Goal: Task Accomplishment & Management: Use online tool/utility

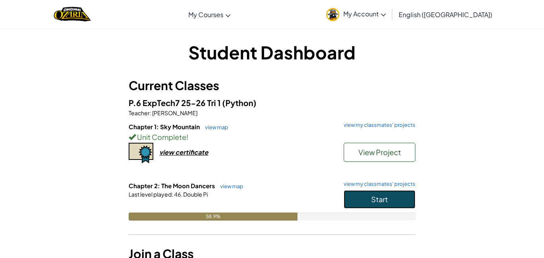
click at [361, 200] on button "Start" at bounding box center [380, 199] width 72 height 18
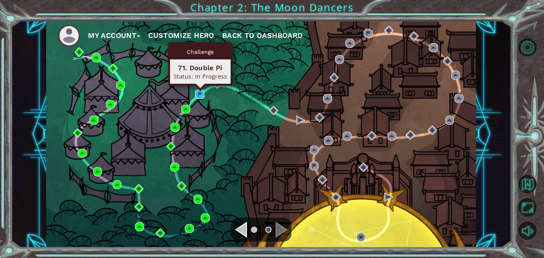
click at [201, 91] on img at bounding box center [199, 94] width 9 height 9
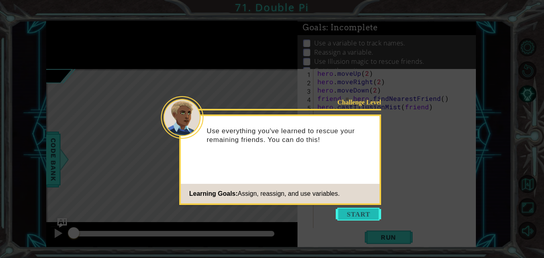
click at [357, 213] on button "Start" at bounding box center [358, 213] width 45 height 13
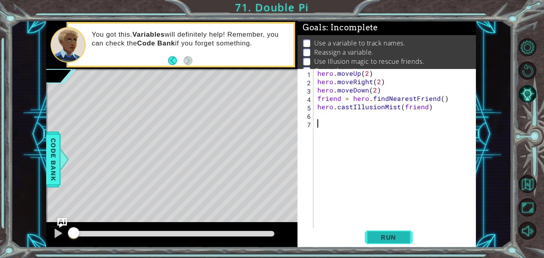
click at [392, 237] on span "Run" at bounding box center [388, 237] width 31 height 8
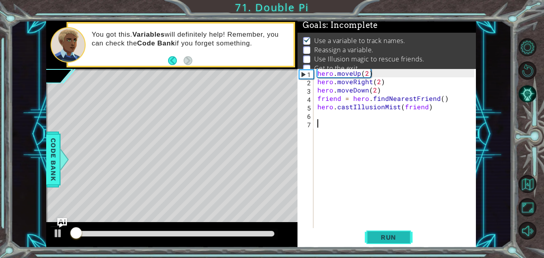
scroll to position [5, 0]
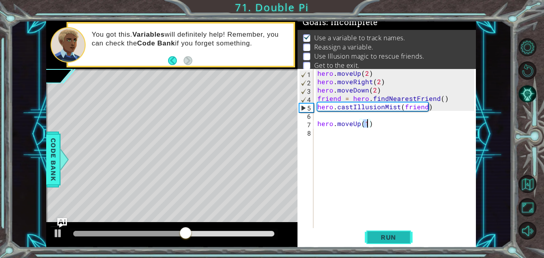
type textarea "hero.moveUp(3)"
type textarea "hero.moveRight(3)"
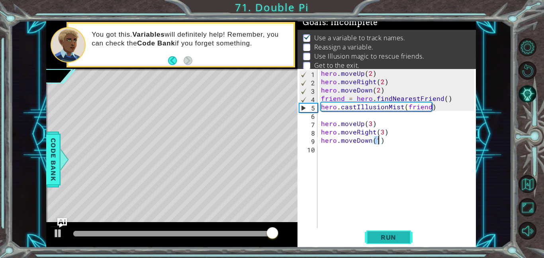
scroll to position [0, 3]
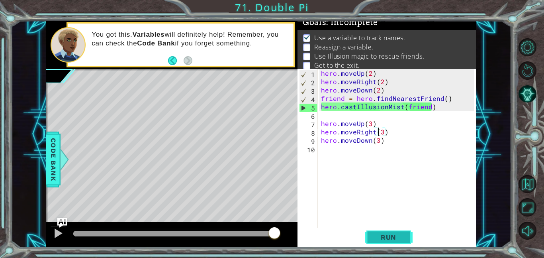
type textarea "hero.moveDown(3)"
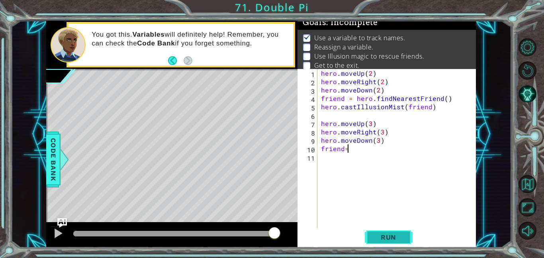
scroll to position [0, 1]
type textarea "friend = f"
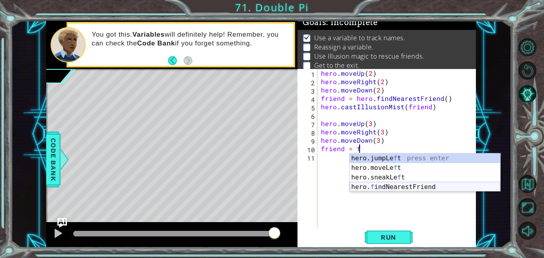
click at [439, 186] on div "hero.jumpLe f t press enter hero.moveLe f t press enter hero.sneakLe f t press …" at bounding box center [425, 181] width 150 height 57
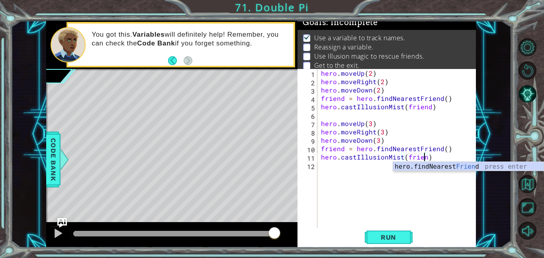
scroll to position [0, 6]
type textarea "hero.castIllusionMist(friend)"
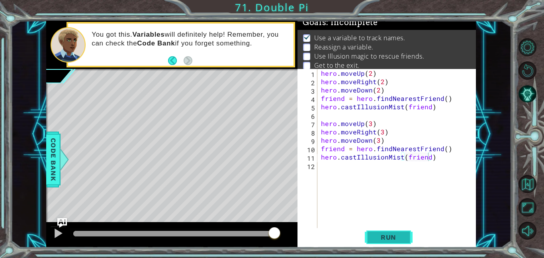
click at [403, 237] on span "Run" at bounding box center [388, 237] width 31 height 8
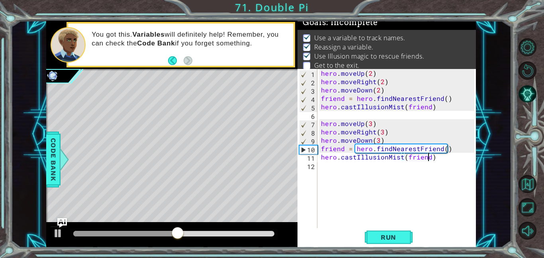
click at [322, 169] on div "hero . moveUp ( 2 ) hero . moveRight ( 2 ) hero . moveDown ( 2 ) friend = hero …" at bounding box center [398, 157] width 159 height 176
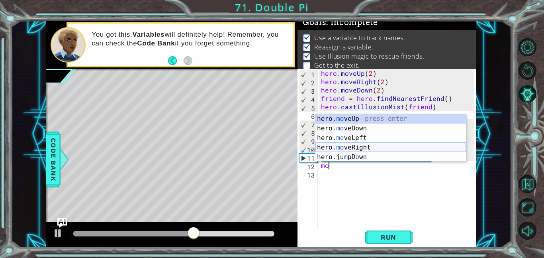
click at [369, 145] on div "hero. mo veUp press enter hero. mo veDown press enter hero. mo veLeft press ent…" at bounding box center [390, 147] width 150 height 67
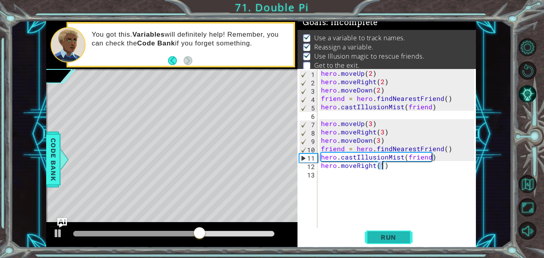
type textarea "hero.moveRight(1)"
click at [381, 235] on span "Run" at bounding box center [388, 237] width 31 height 8
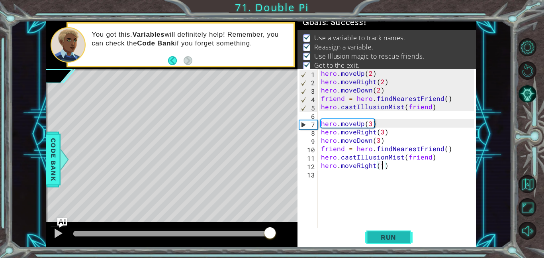
drag, startPoint x: 84, startPoint y: 230, endPoint x: 365, endPoint y: 229, distance: 281.1
click at [365, 229] on div "1 ההההההההההההההההההההההההההההההההההההההההההההההההההההההההההההההההההההההההההההה…" at bounding box center [261, 134] width 430 height 227
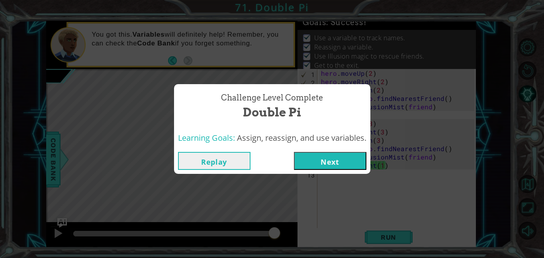
click at [326, 162] on button "Next" at bounding box center [330, 161] width 72 height 18
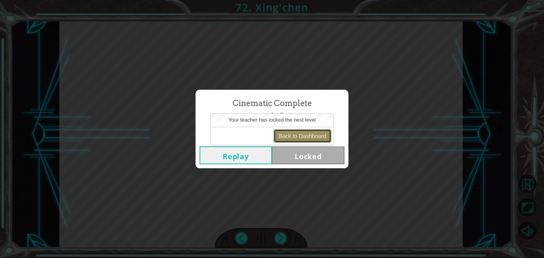
click at [286, 138] on button "Back to Dashboard" at bounding box center [302, 136] width 58 height 14
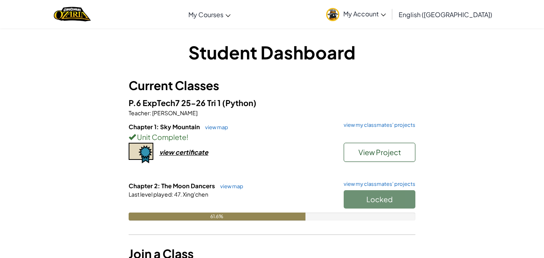
click at [366, 199] on div "Locked" at bounding box center [376, 201] width 80 height 22
click at [361, 202] on div "Locked" at bounding box center [376, 201] width 80 height 22
click at [369, 126] on link "view my classmates' projects" at bounding box center [378, 124] width 76 height 5
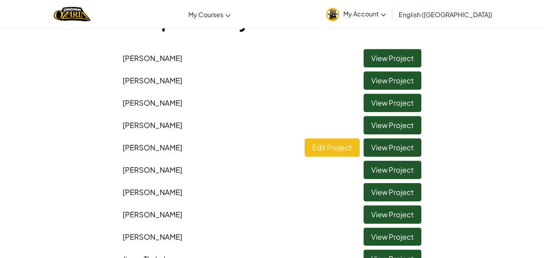
scroll to position [66, 0]
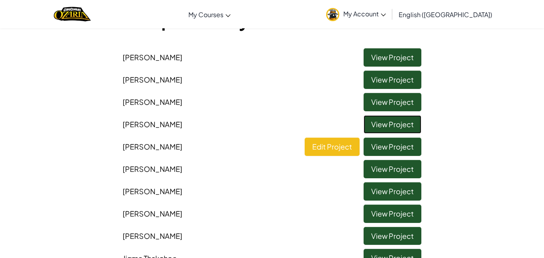
click at [369, 123] on link "View Project" at bounding box center [392, 124] width 58 height 18
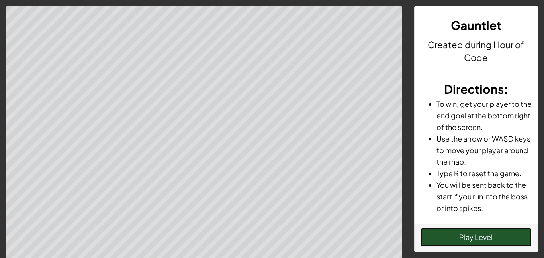
click at [443, 237] on button "Play Level" at bounding box center [475, 237] width 111 height 18
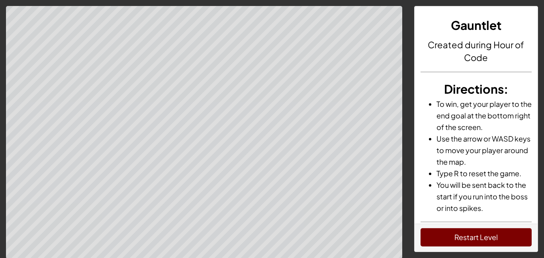
click at [451, 217] on div "Gauntlet Created during Hour of Code Directions : To win, get your player to th…" at bounding box center [475, 114] width 123 height 217
click at [455, 232] on button "Restart Level" at bounding box center [475, 237] width 111 height 18
click at [459, 241] on button "Restart Level" at bounding box center [475, 237] width 111 height 18
click at [448, 238] on button "Restart Level" at bounding box center [475, 237] width 111 height 18
click at [480, 240] on button "Restart Level" at bounding box center [475, 237] width 111 height 18
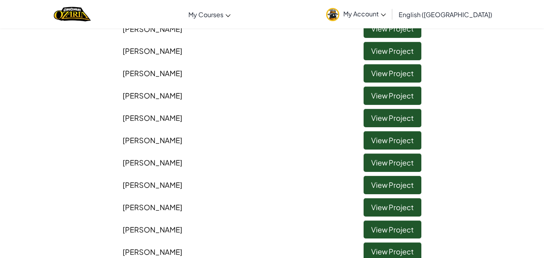
scroll to position [431, 0]
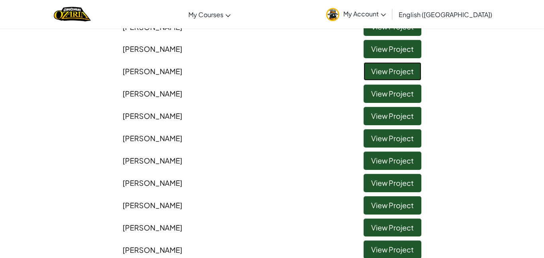
click at [375, 68] on link "View Project" at bounding box center [392, 71] width 58 height 18
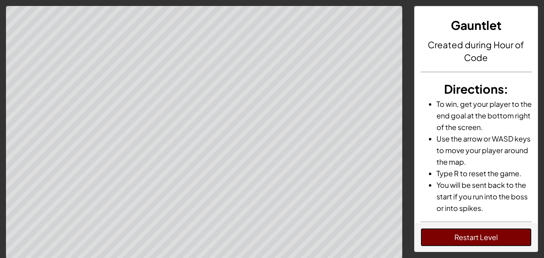
click at [485, 230] on button "Restart Level" at bounding box center [475, 237] width 111 height 18
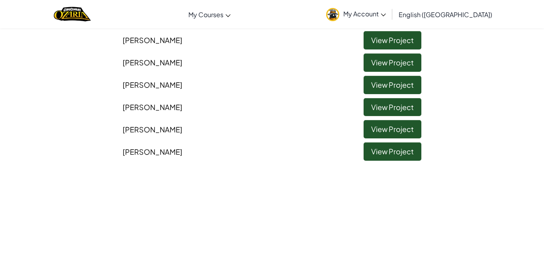
scroll to position [551, 0]
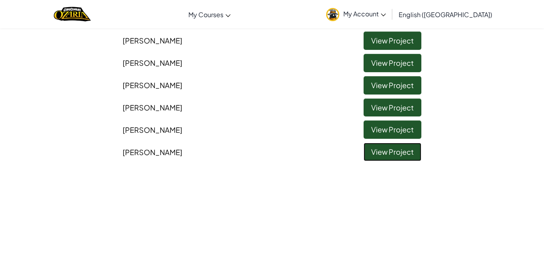
click at [392, 156] on link "View Project" at bounding box center [392, 152] width 58 height 18
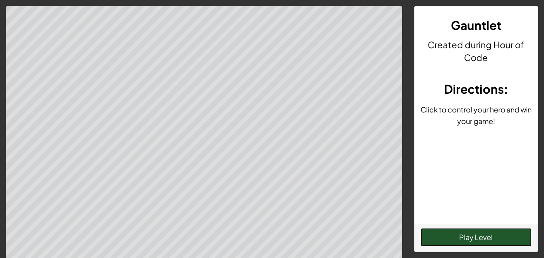
click at [473, 235] on button "Play Level" at bounding box center [475, 237] width 111 height 18
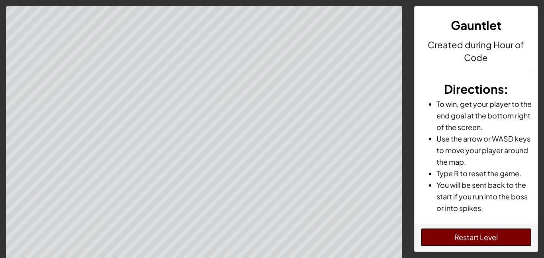
click at [503, 238] on button "Restart Level" at bounding box center [475, 237] width 111 height 18
click at [488, 226] on div "Restart Level" at bounding box center [475, 237] width 123 height 28
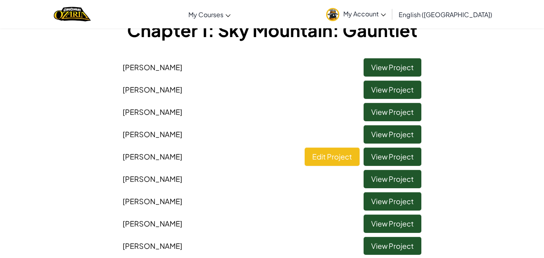
scroll to position [58, 0]
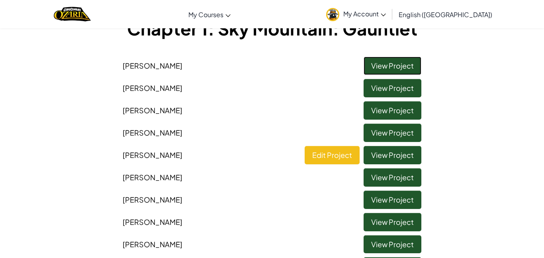
click at [382, 63] on link "View Project" at bounding box center [392, 66] width 58 height 18
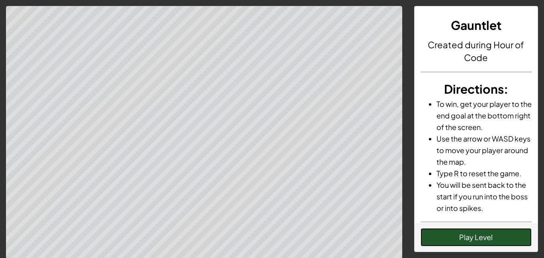
click at [487, 236] on button "Play Level" at bounding box center [475, 237] width 111 height 18
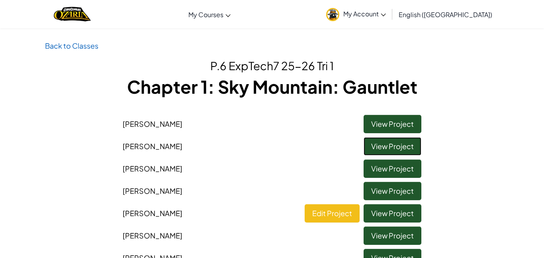
click at [386, 145] on link "View Project" at bounding box center [392, 146] width 58 height 18
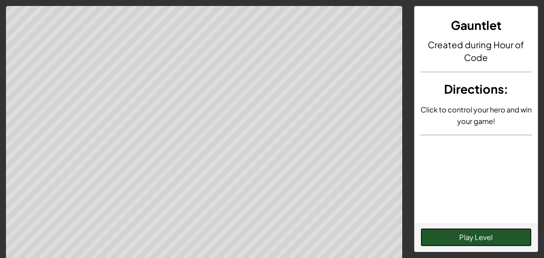
click at [441, 235] on button "Play Level" at bounding box center [475, 237] width 111 height 18
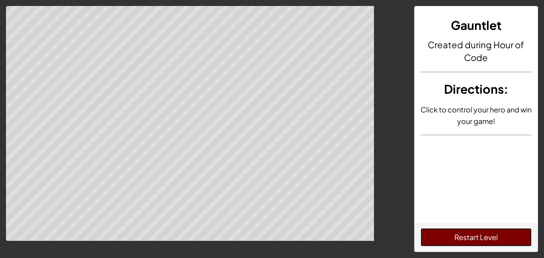
click at [441, 235] on button "Restart Level" at bounding box center [475, 237] width 111 height 18
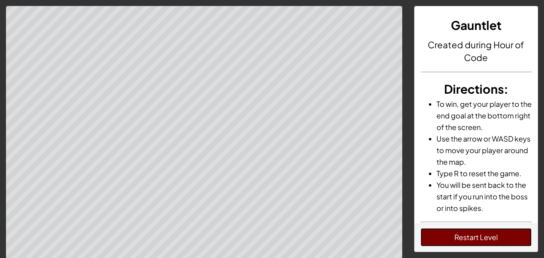
click at [453, 237] on button "Restart Level" at bounding box center [475, 237] width 111 height 18
click at [465, 234] on button "Restart Level" at bounding box center [475, 237] width 111 height 18
click at [434, 236] on button "Restart Level" at bounding box center [475, 237] width 111 height 18
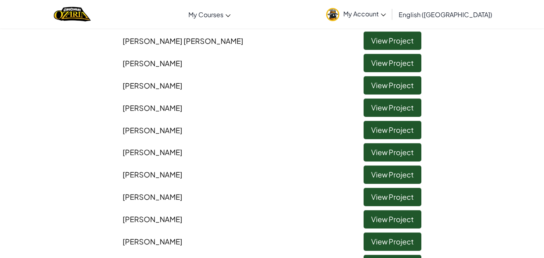
scroll to position [329, 0]
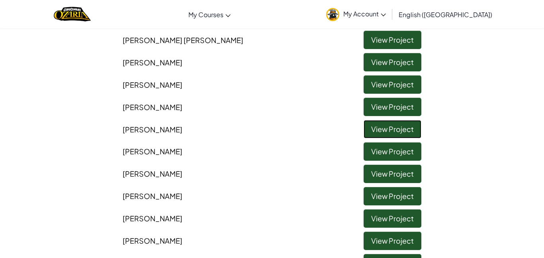
click at [367, 129] on link "View Project" at bounding box center [392, 129] width 58 height 18
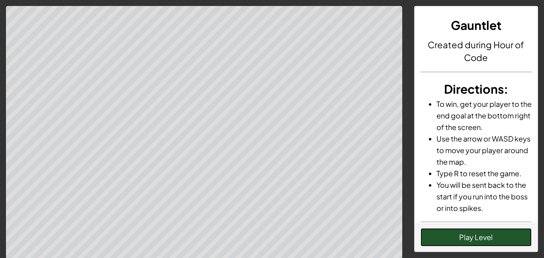
click at [481, 238] on button "Play Level" at bounding box center [475, 237] width 111 height 18
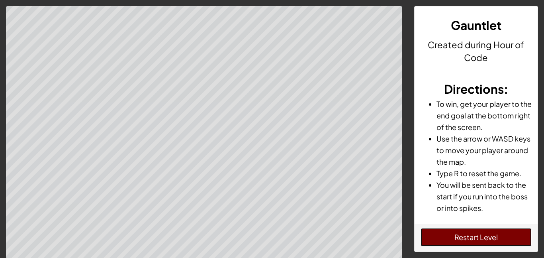
click at [479, 238] on button "Restart Level" at bounding box center [475, 237] width 111 height 18
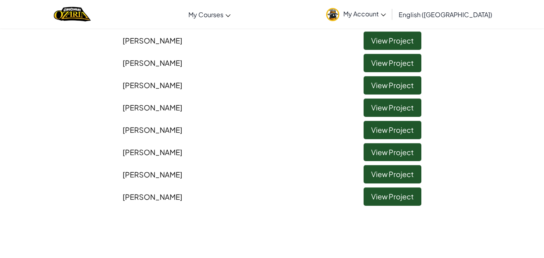
scroll to position [513, 0]
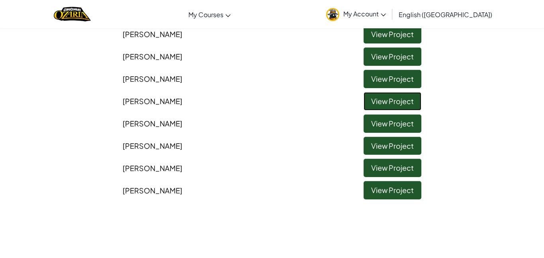
click at [376, 103] on link "View Project" at bounding box center [392, 101] width 58 height 18
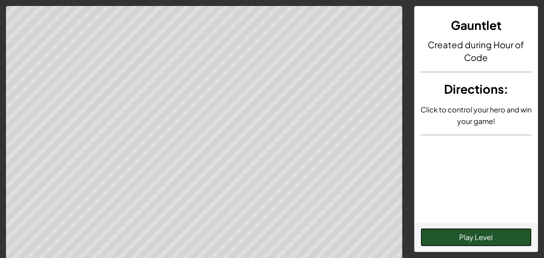
click at [467, 238] on button "Play Level" at bounding box center [475, 237] width 111 height 18
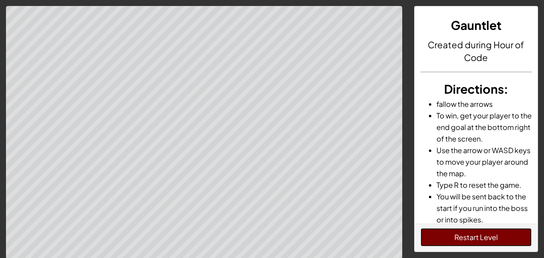
click at [467, 238] on button "Restart Level" at bounding box center [475, 237] width 111 height 18
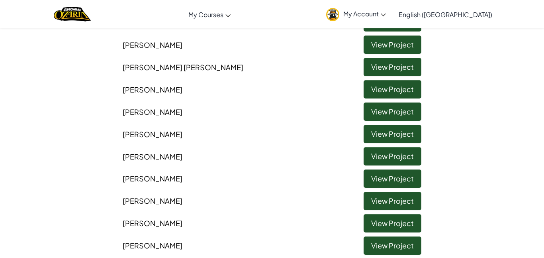
scroll to position [332, 0]
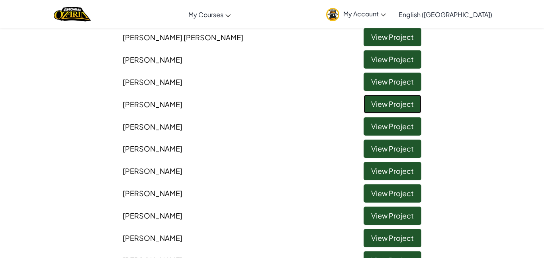
click at [375, 108] on link "View Project" at bounding box center [392, 104] width 58 height 18
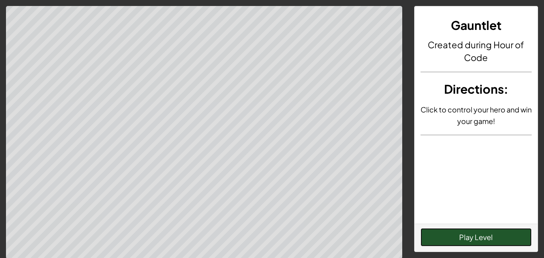
click at [456, 234] on button "Play Level" at bounding box center [475, 237] width 111 height 18
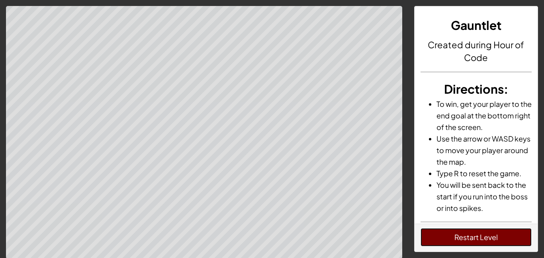
click at [449, 239] on button "Restart Level" at bounding box center [475, 237] width 111 height 18
click at [517, 234] on button "Restart Level" at bounding box center [475, 237] width 111 height 18
click at [463, 237] on button "Restart Level" at bounding box center [475, 237] width 111 height 18
click at [471, 231] on button "Restart Level" at bounding box center [475, 237] width 111 height 18
